Goal: Task Accomplishment & Management: Manage account settings

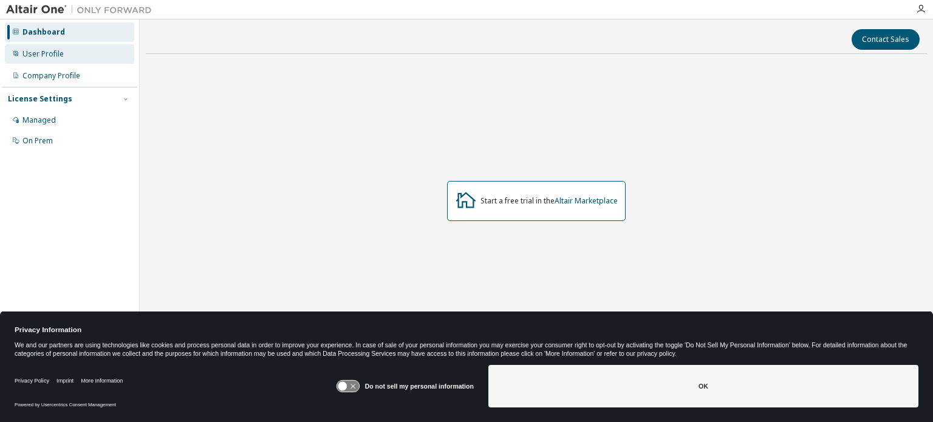
click at [80, 50] on div "User Profile" at bounding box center [69, 53] width 129 height 19
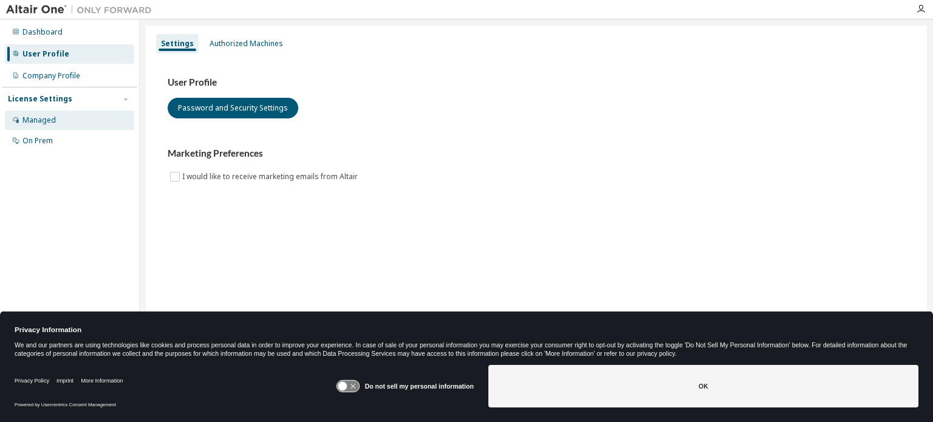
click at [41, 121] on div "Managed" at bounding box center [38, 120] width 33 height 10
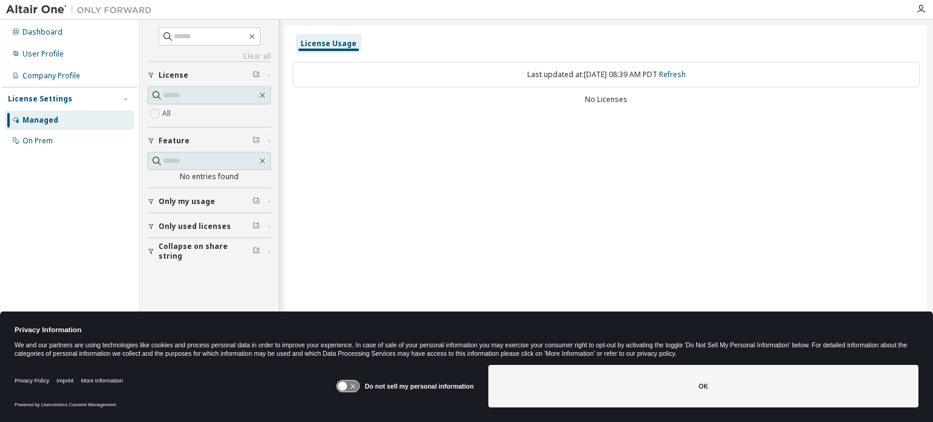
click at [183, 199] on span "Only my usage" at bounding box center [186, 202] width 56 height 10
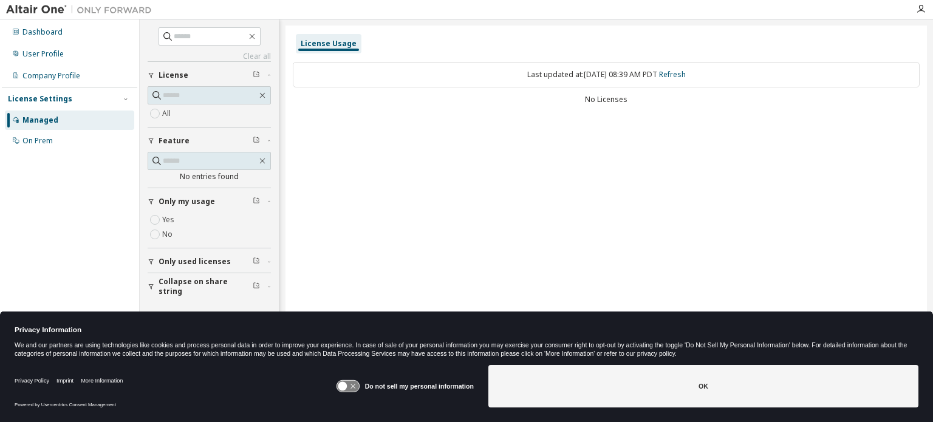
click at [183, 199] on span "Only my usage" at bounding box center [186, 202] width 56 height 10
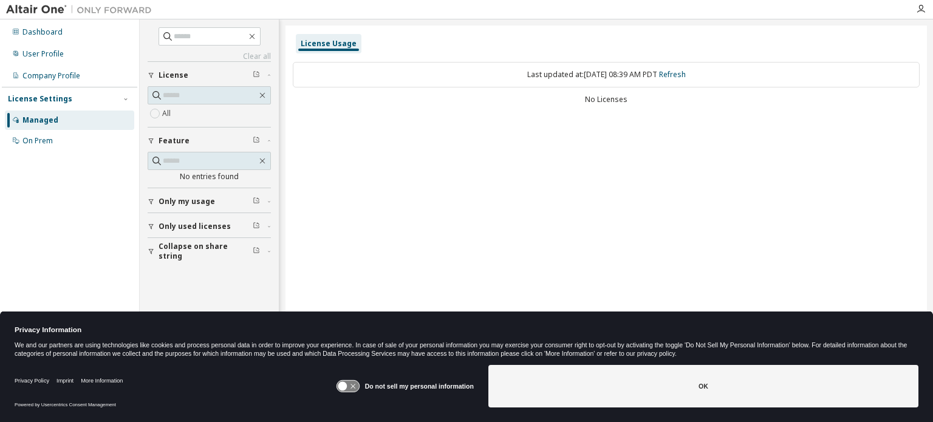
click at [182, 217] on button "Only used licenses" at bounding box center [209, 226] width 123 height 27
